Goal: Task Accomplishment & Management: Understand process/instructions

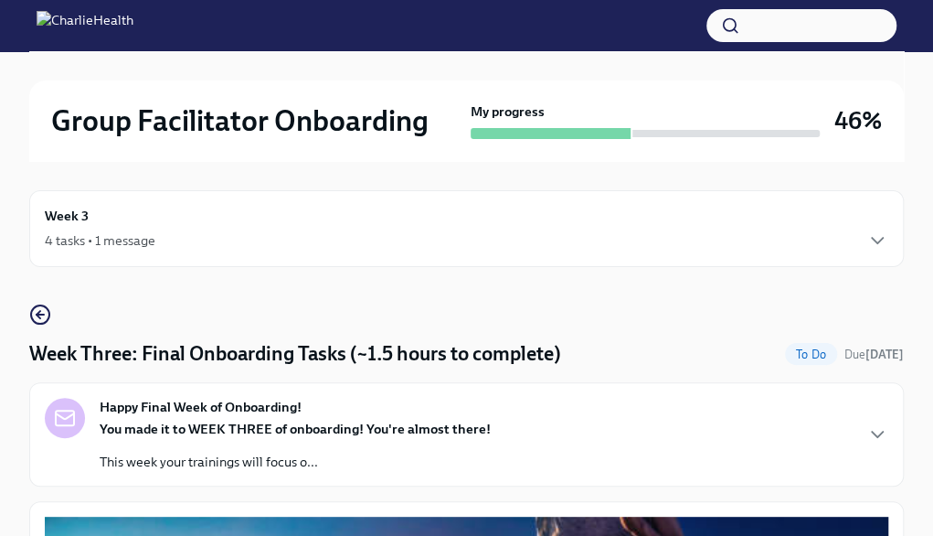
click at [841, 221] on div "Week 3 4 tasks • 1 message" at bounding box center [467, 229] width 844 height 46
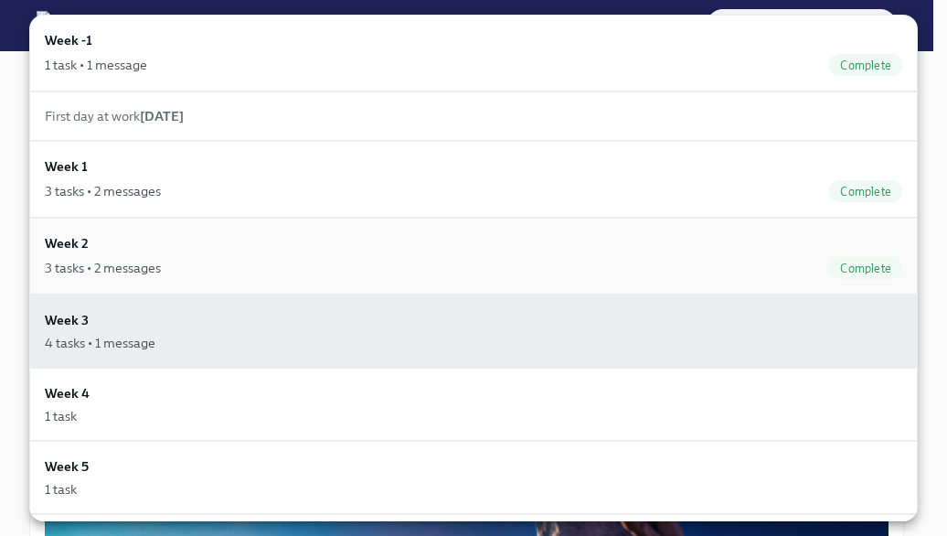
click at [809, 244] on div "Week 2 3 tasks • 2 messages Complete" at bounding box center [473, 256] width 857 height 46
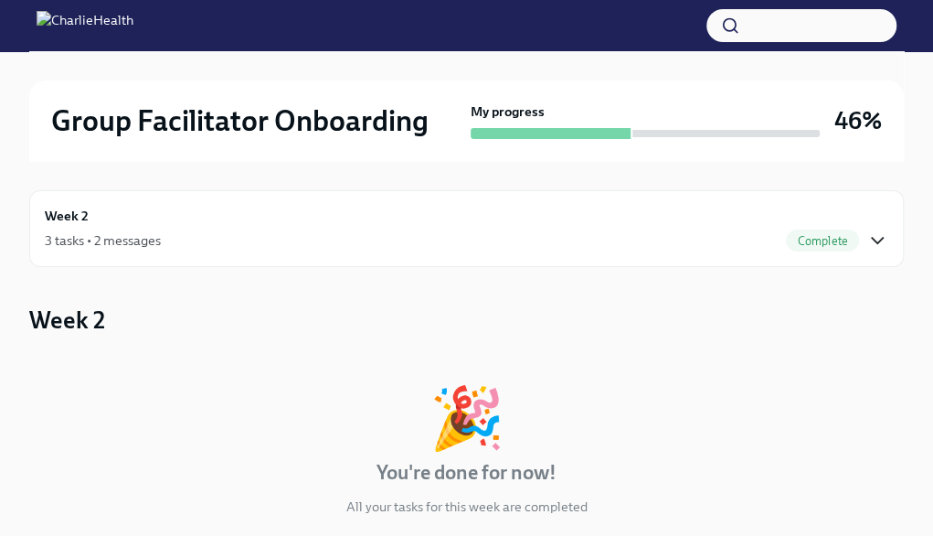
click at [868, 234] on icon "button" at bounding box center [878, 240] width 22 height 22
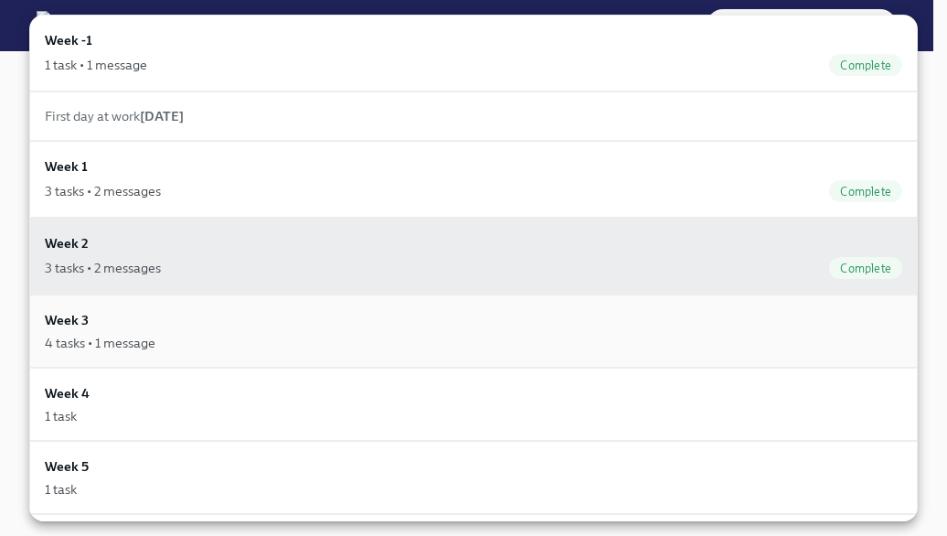
click at [841, 310] on div "Week 3 4 tasks • 1 message" at bounding box center [473, 331] width 857 height 42
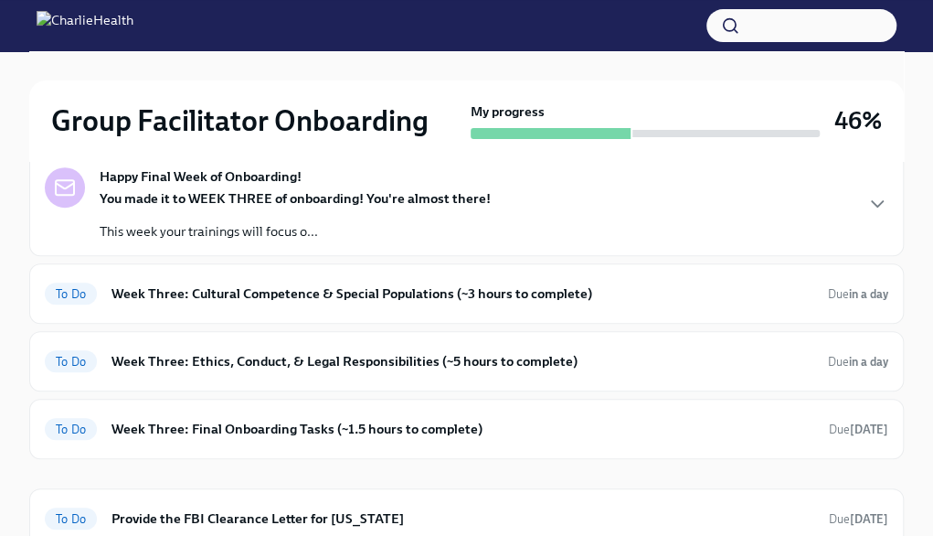
scroll to position [218, 0]
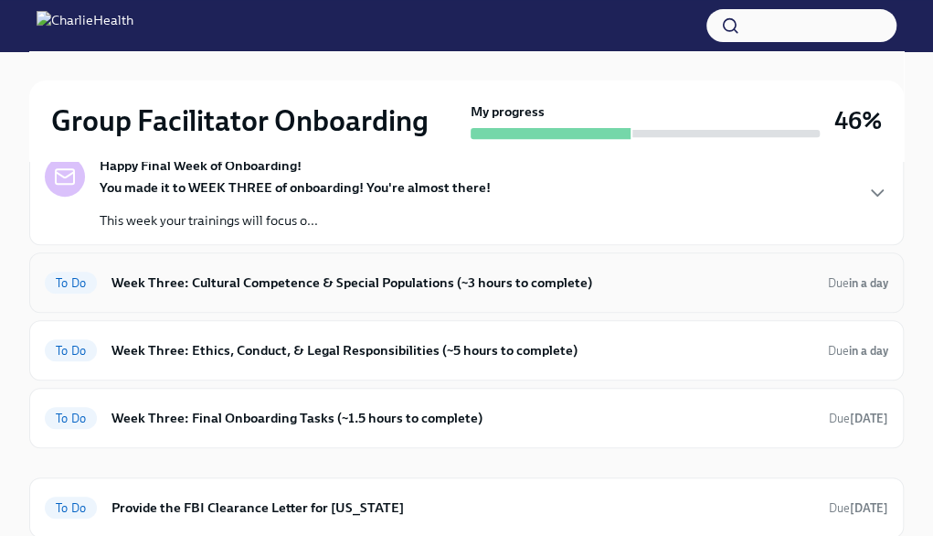
click at [878, 292] on div "To Do Week Three: Cultural Competence & Special Populations (~3 hours to comple…" at bounding box center [467, 282] width 844 height 29
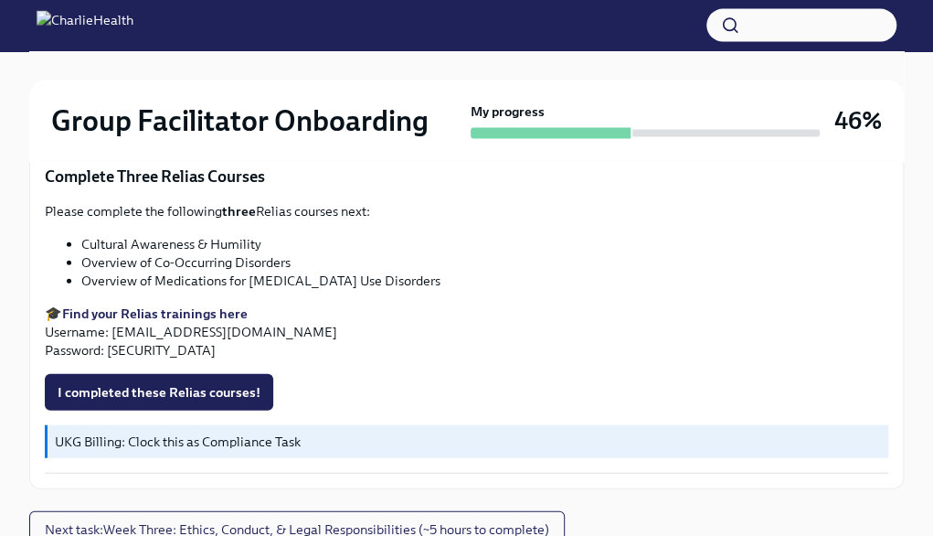
scroll to position [1612, 0]
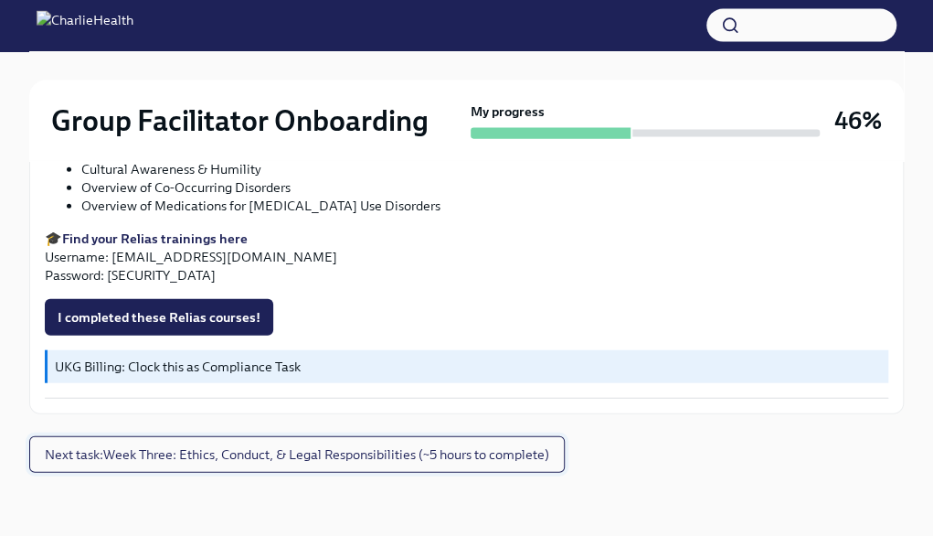
click at [508, 459] on span "Next task : Week Three: Ethics, Conduct, & Legal Responsibilities (~5 hours to …" at bounding box center [297, 454] width 505 height 18
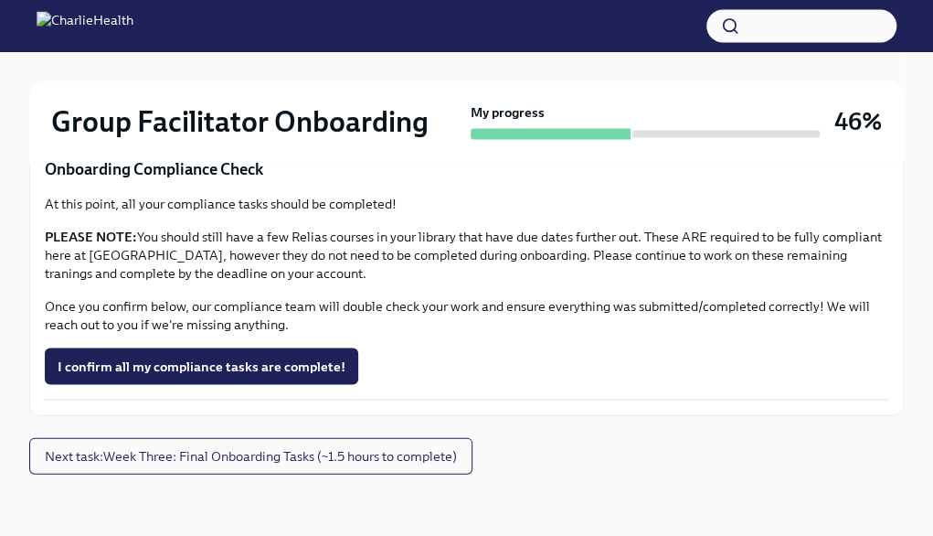
scroll to position [1361, 0]
click at [439, 459] on span "Next task : Week Three: Final Onboarding Tasks (~1.5 hours to complete)" at bounding box center [251, 454] width 412 height 18
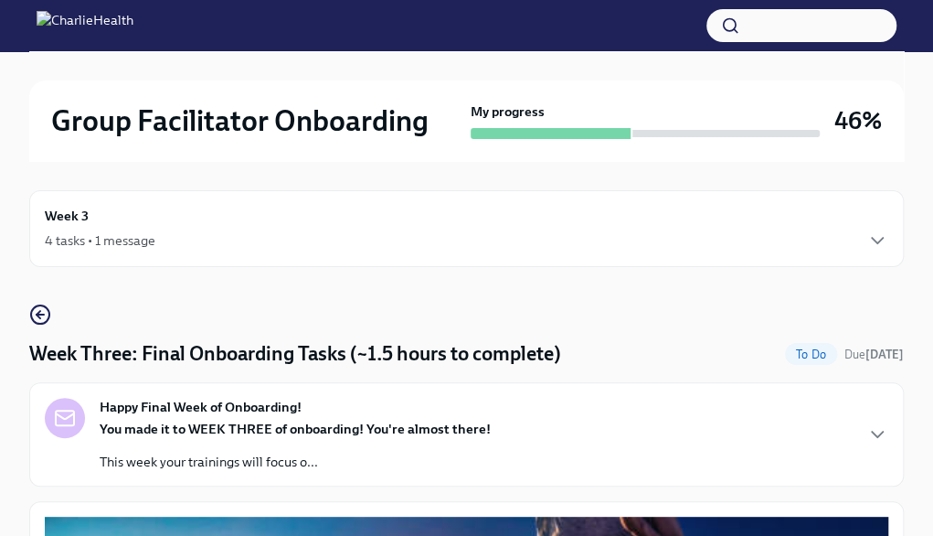
click at [893, 248] on div "Week 3 4 tasks • 1 message" at bounding box center [466, 228] width 875 height 77
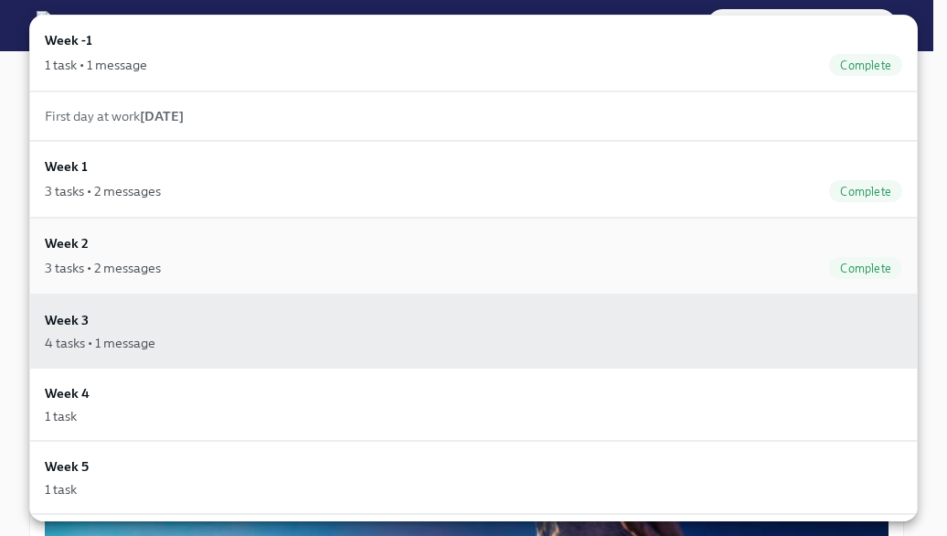
click at [835, 282] on div "Week 2 3 tasks • 2 messages Complete" at bounding box center [473, 256] width 889 height 77
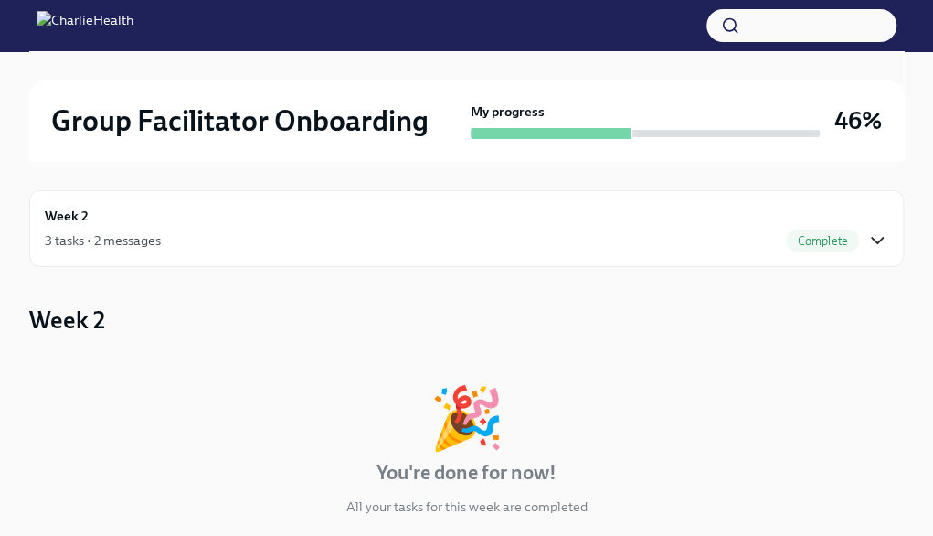
click at [876, 235] on icon "button" at bounding box center [878, 240] width 22 height 22
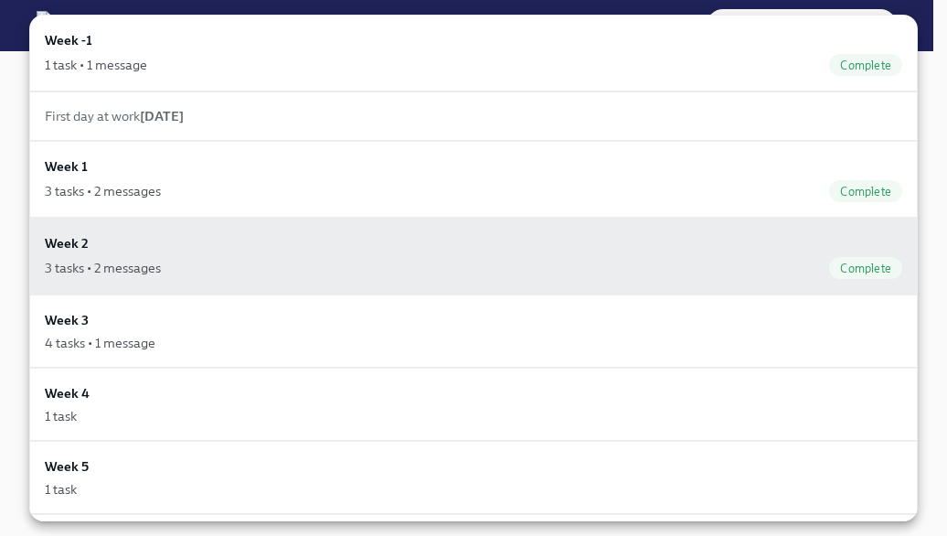
click at [932, 162] on div at bounding box center [473, 268] width 947 height 536
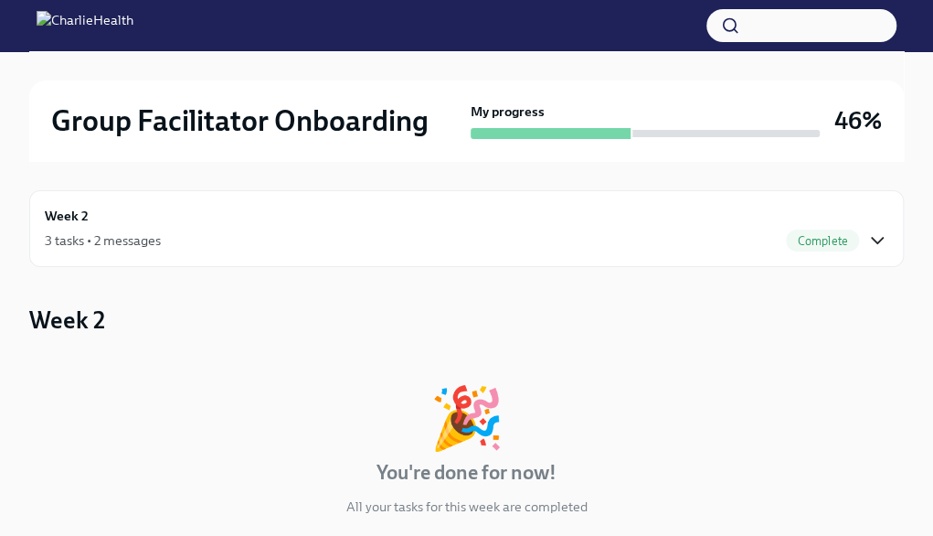
click at [872, 240] on icon "button" at bounding box center [878, 240] width 22 height 22
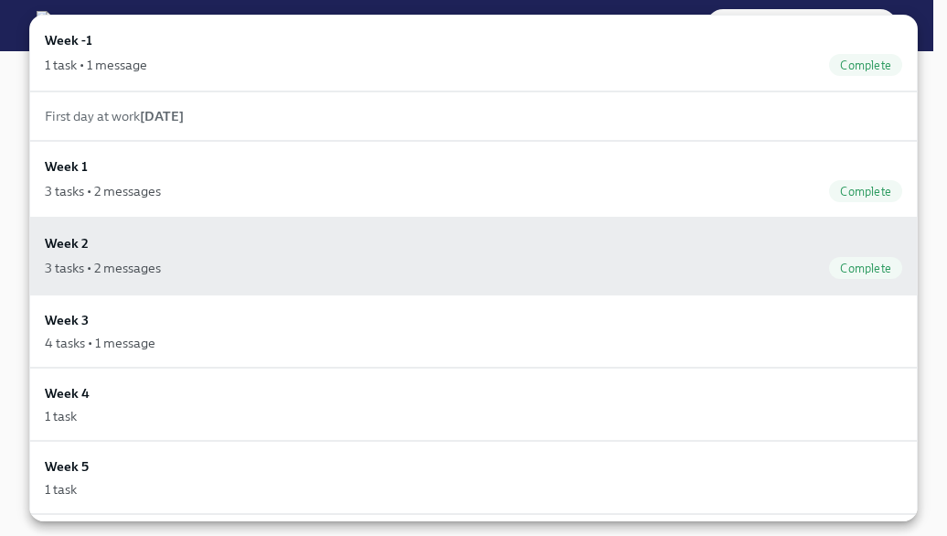
click at [926, 230] on div at bounding box center [473, 268] width 947 height 536
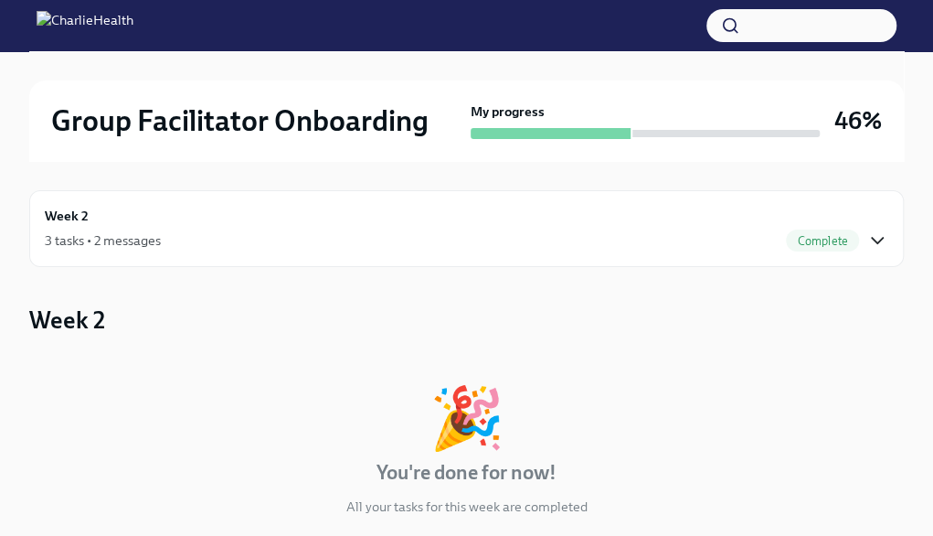
click at [888, 237] on icon "button" at bounding box center [878, 240] width 22 height 22
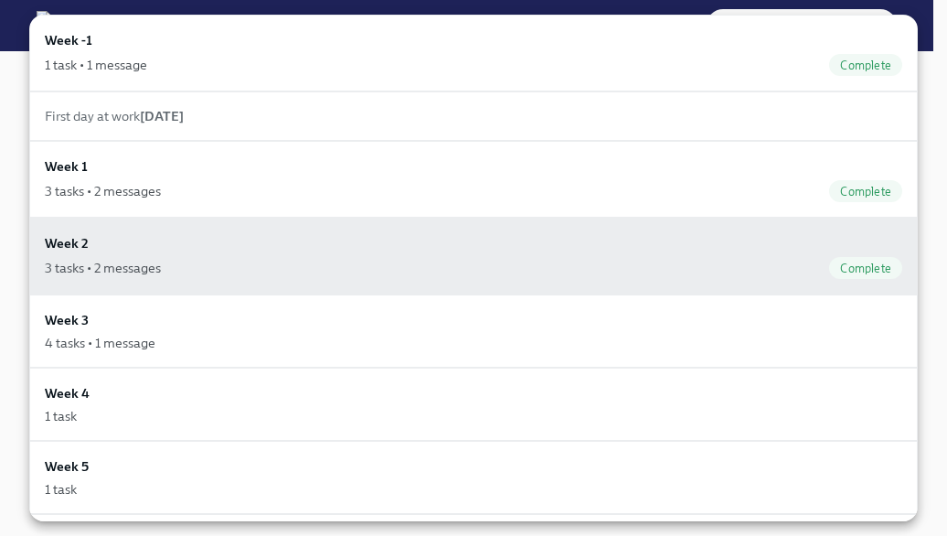
click at [928, 189] on div at bounding box center [473, 268] width 947 height 536
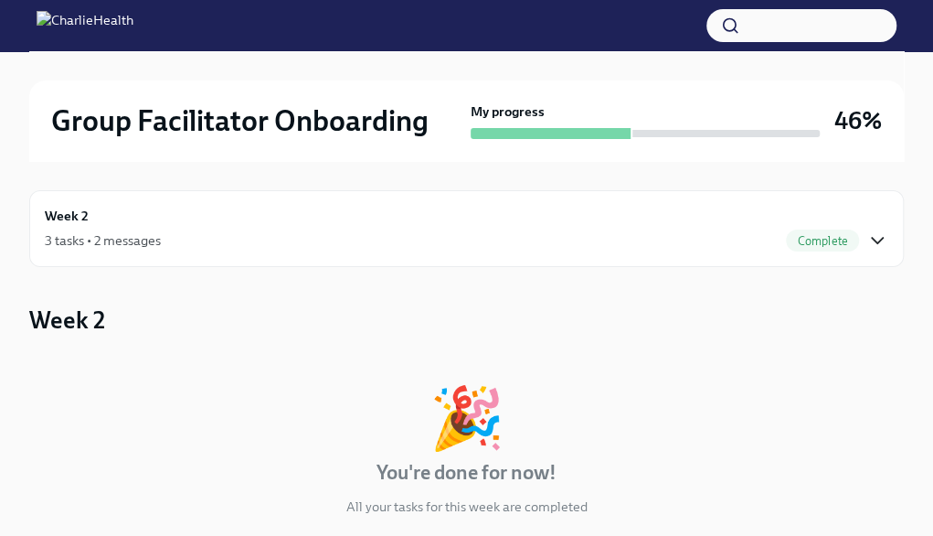
click at [875, 249] on icon "button" at bounding box center [878, 240] width 22 height 22
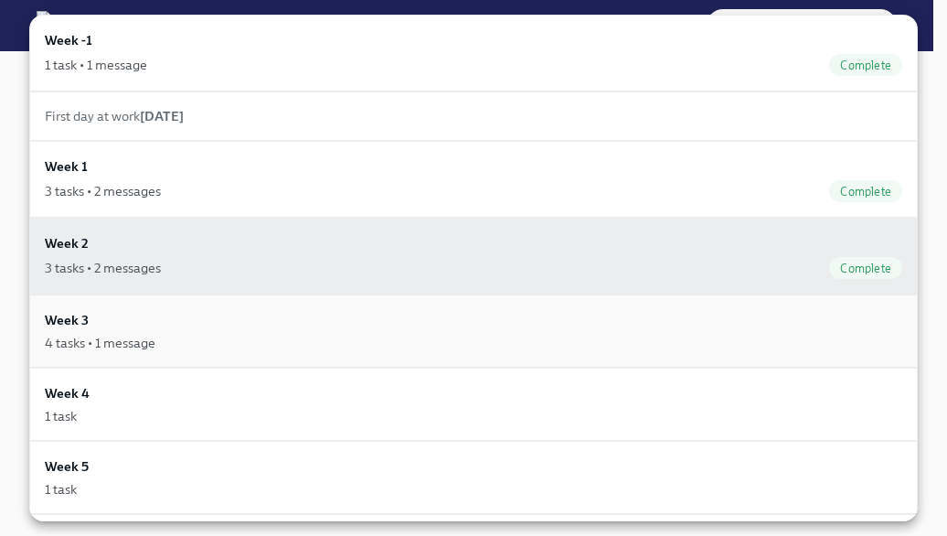
click at [774, 325] on div "Week 3 4 tasks • 1 message" at bounding box center [473, 331] width 857 height 42
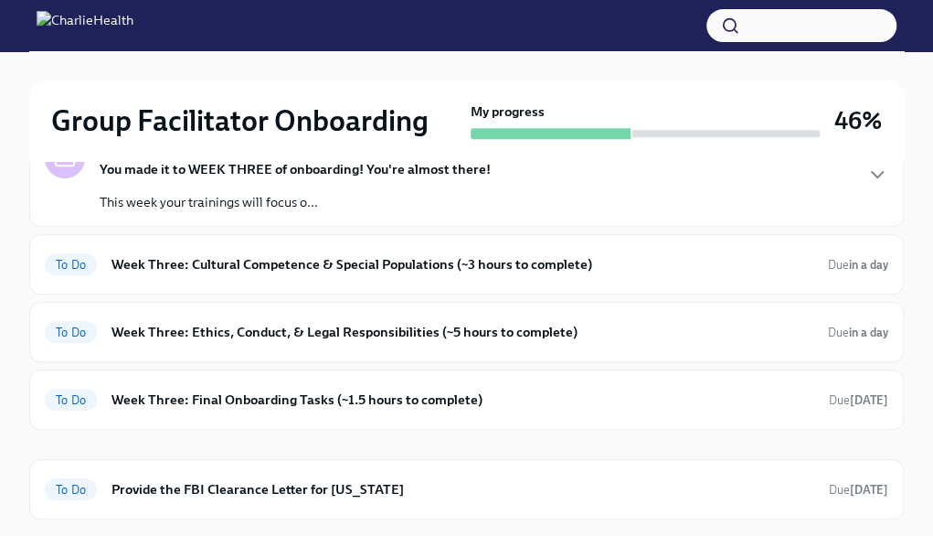
scroll to position [240, 0]
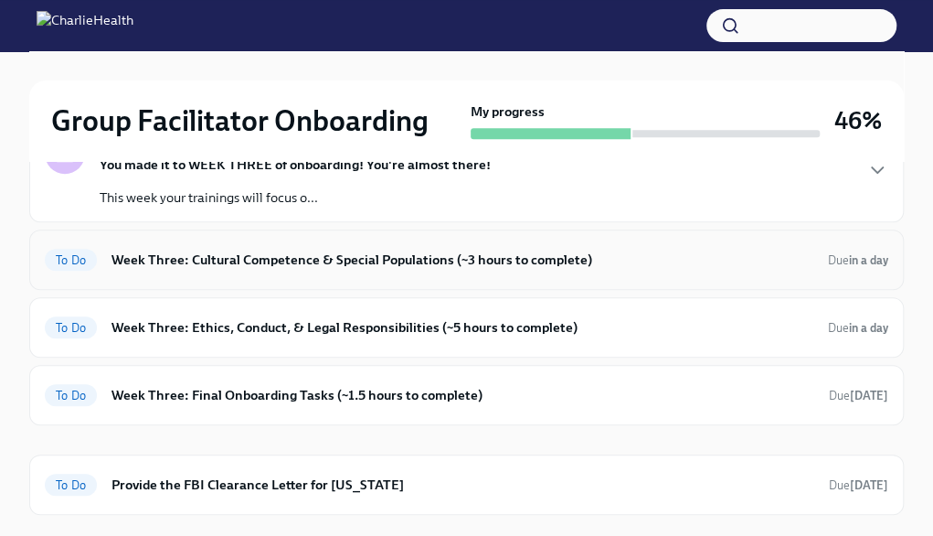
click at [723, 253] on h6 "Week Three: Cultural Competence & Special Populations (~3 hours to complete)" at bounding box center [463, 260] width 702 height 20
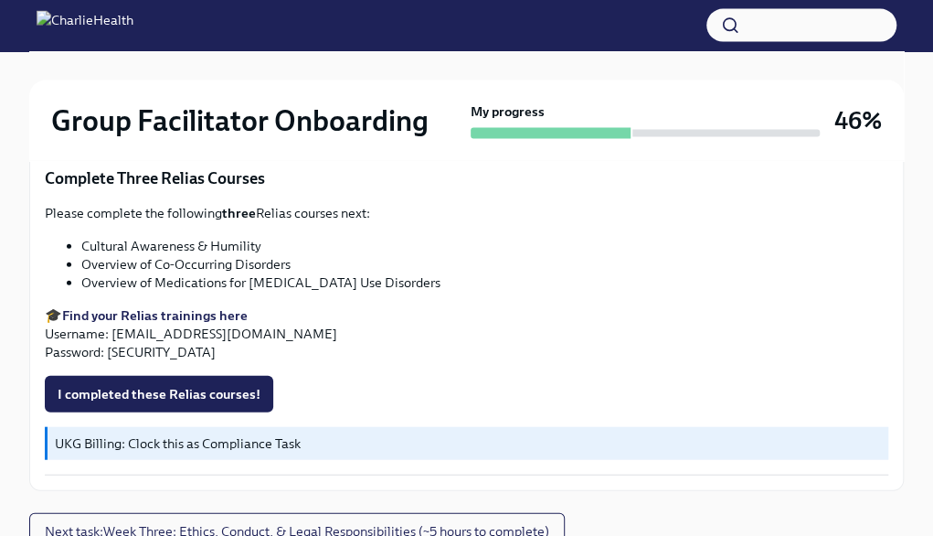
scroll to position [1612, 0]
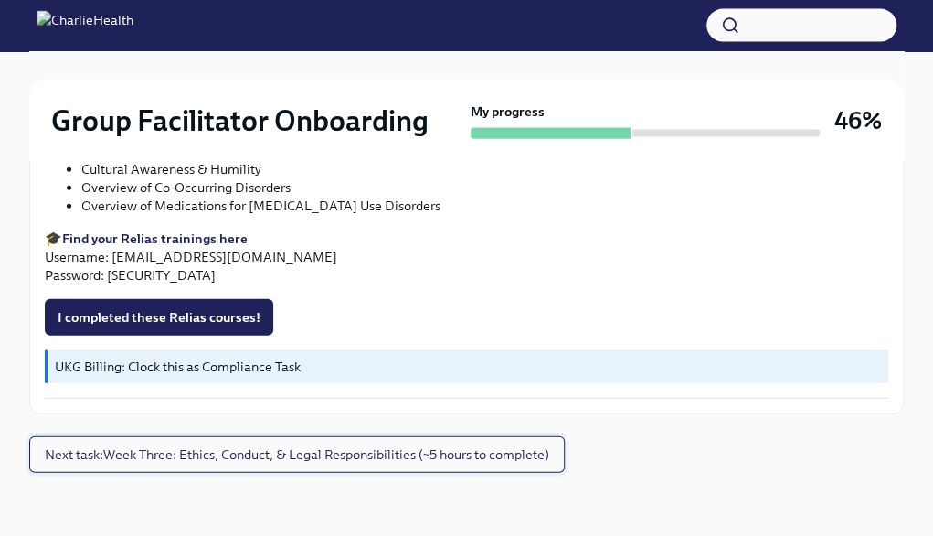
click at [545, 452] on span "Next task : Week Three: Ethics, Conduct, & Legal Responsibilities (~5 hours to …" at bounding box center [297, 454] width 505 height 18
